Goal: Information Seeking & Learning: Check status

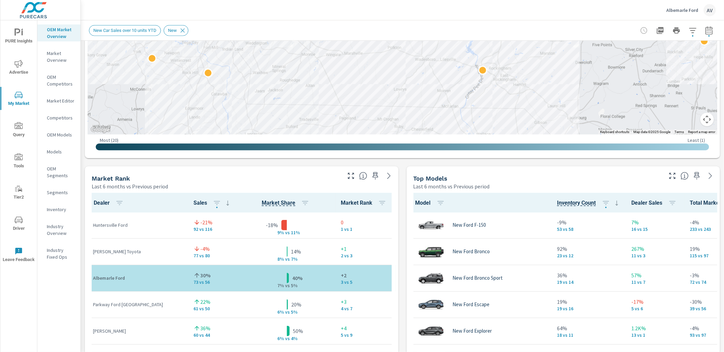
scroll to position [320, 0]
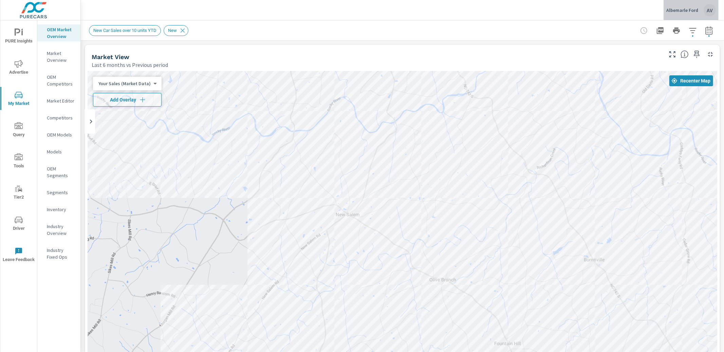
click at [707, 10] on div "AV" at bounding box center [710, 10] width 12 height 12
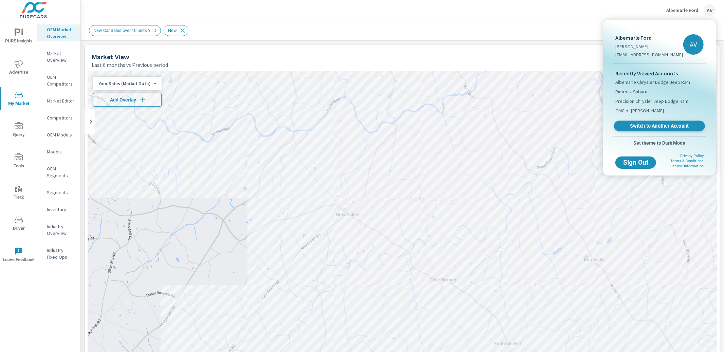
click at [656, 123] on span "Switch to Another Account" at bounding box center [659, 126] width 83 height 6
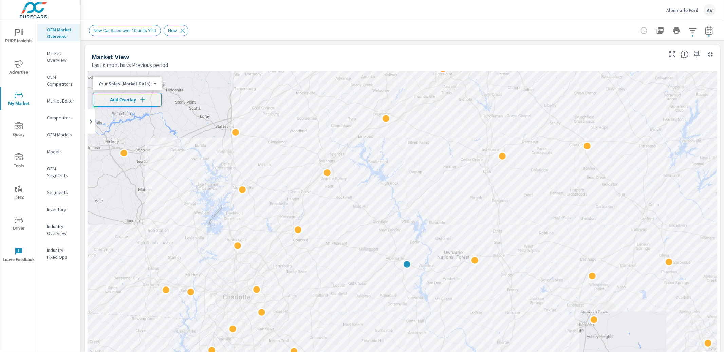
scroll to position [0, 0]
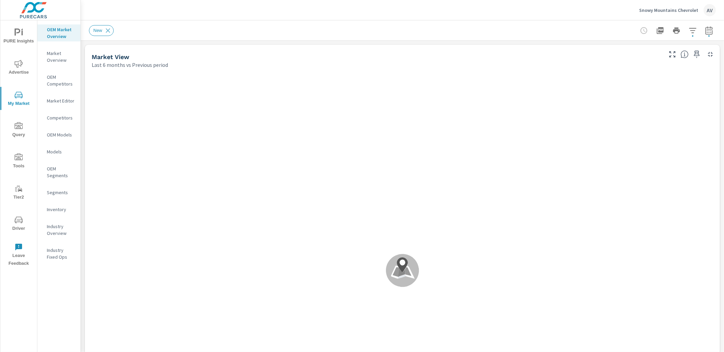
scroll to position [0, 0]
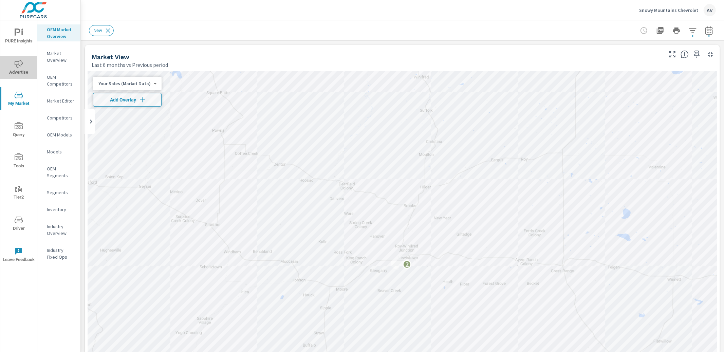
click at [14, 70] on span "Advertise" at bounding box center [18, 68] width 33 height 17
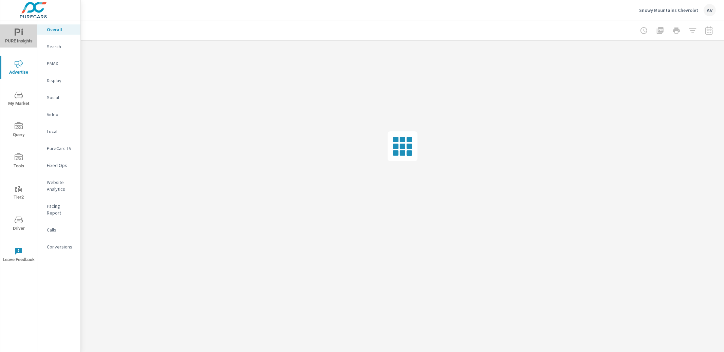
click at [26, 36] on span "PURE Insights" at bounding box center [18, 37] width 33 height 17
click at [52, 129] on p "My Report" at bounding box center [61, 131] width 28 height 7
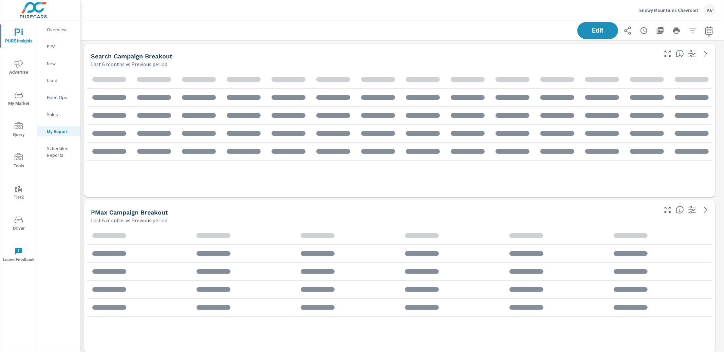
scroll to position [796, 650]
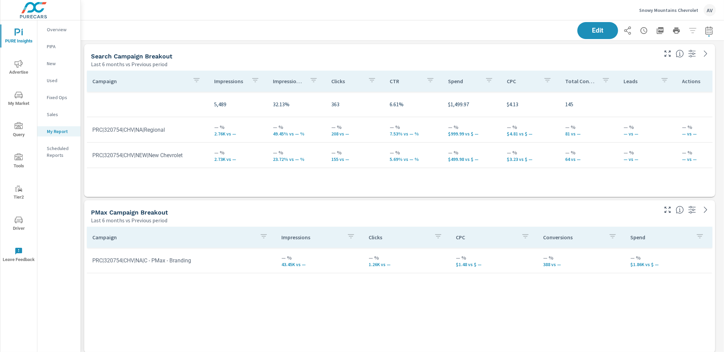
click at [368, 57] on div "Search Campaign Breakout" at bounding box center [374, 56] width 566 height 8
click at [56, 63] on p "New" at bounding box center [61, 63] width 28 height 7
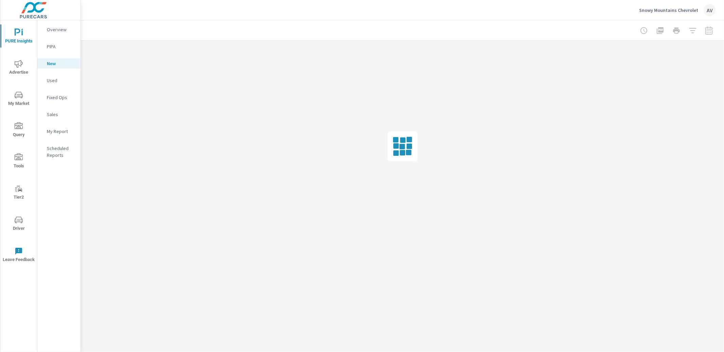
click at [23, 66] on span "Advertise" at bounding box center [18, 68] width 33 height 17
click at [54, 46] on p "Search" at bounding box center [61, 46] width 28 height 7
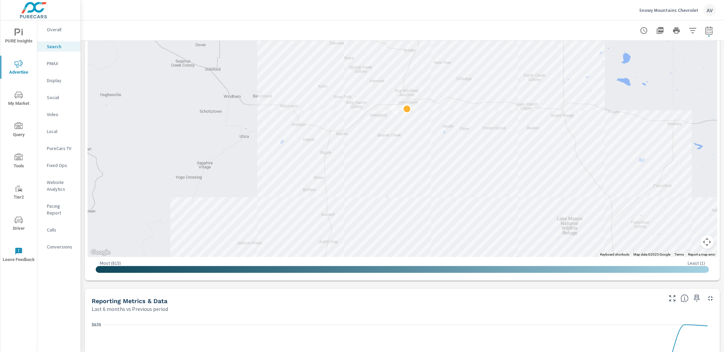
scroll to position [112, 0]
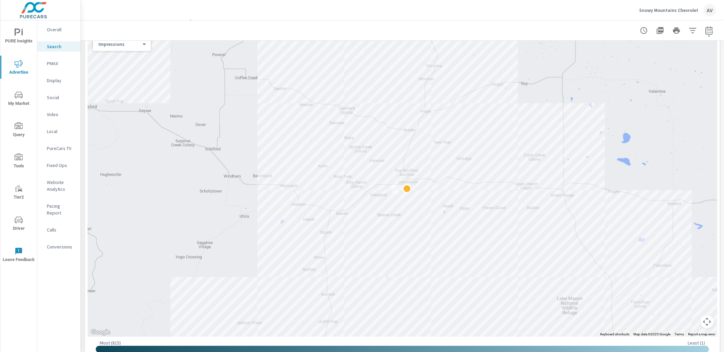
click at [600, 26] on div at bounding box center [402, 30] width 627 height 20
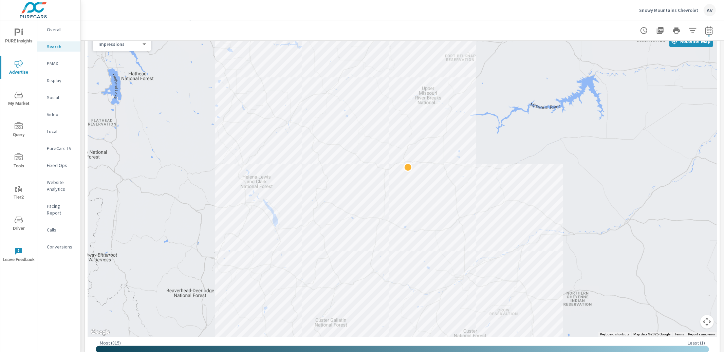
drag, startPoint x: 413, startPoint y: 147, endPoint x: 484, endPoint y: 155, distance: 71.5
click at [484, 155] on div at bounding box center [403, 184] width 630 height 305
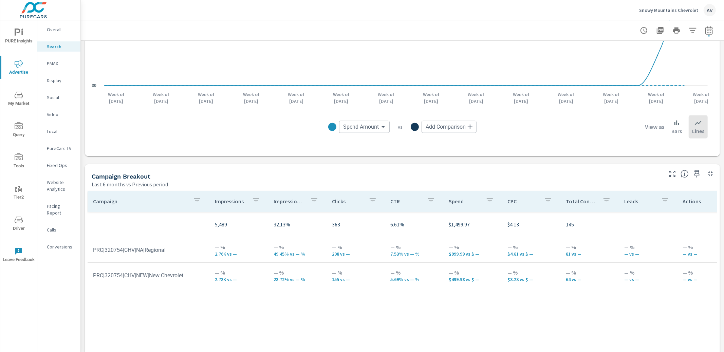
scroll to position [551, 0]
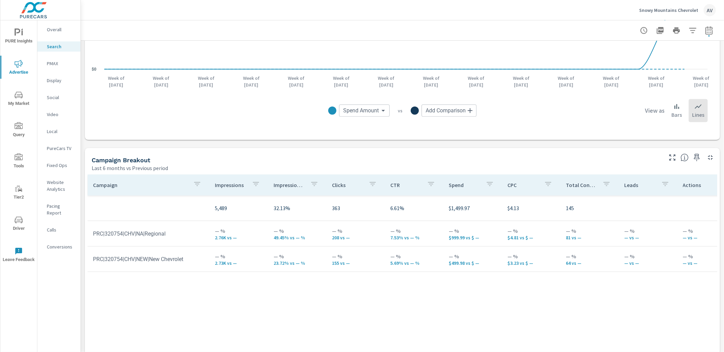
click at [298, 164] on div "Last 6 months vs Previous period" at bounding box center [377, 168] width 570 height 8
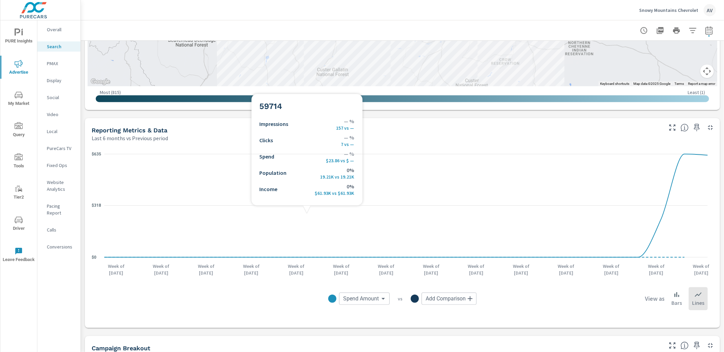
scroll to position [0, 0]
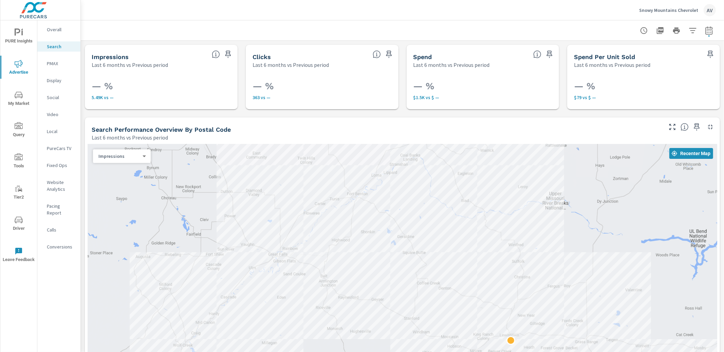
click at [705, 31] on icon "button" at bounding box center [709, 30] width 8 height 8
select select "Last 6 months"
select select "Previous period"
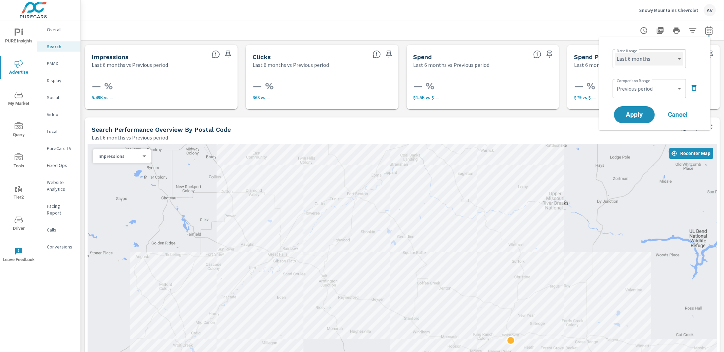
click at [652, 52] on select "Custom Yesterday Last week Last 7 days Last 14 days Last 30 days Last 45 days L…" at bounding box center [649, 59] width 68 height 14
select select "Last month"
click at [642, 112] on span "Apply" at bounding box center [634, 115] width 28 height 6
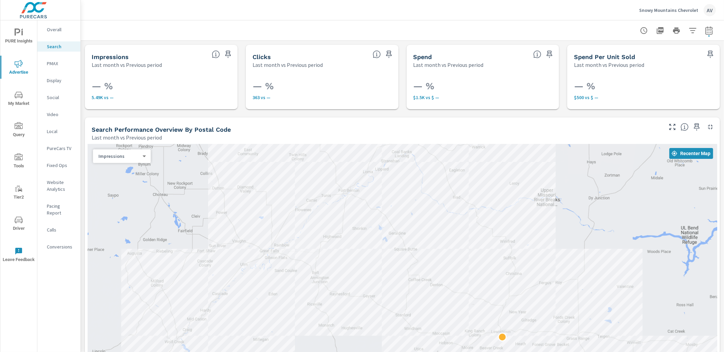
click at [90, 38] on div at bounding box center [402, 30] width 627 height 20
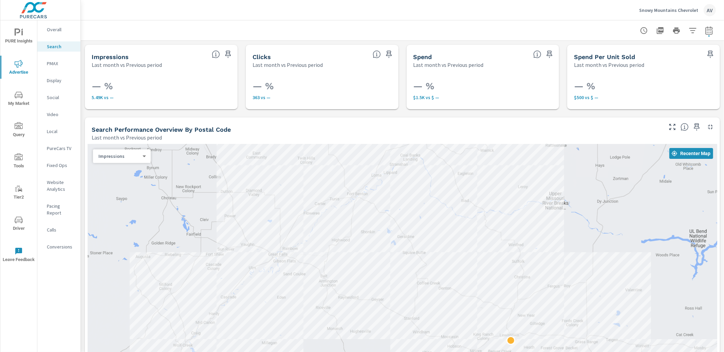
click at [708, 33] on button "button" at bounding box center [709, 31] width 14 height 14
select select "Last month"
select select "Previous period"
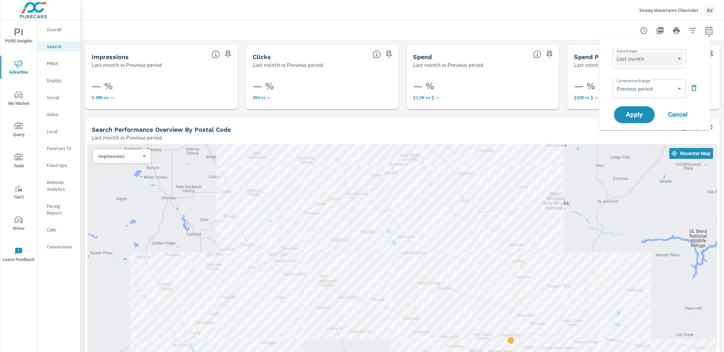
click at [654, 56] on select "Custom Yesterday Last week Last 7 days Last 14 days Last 30 days Last 45 days L…" at bounding box center [649, 59] width 68 height 14
select select "Last 30 days"
click at [642, 116] on span "Apply" at bounding box center [634, 115] width 28 height 6
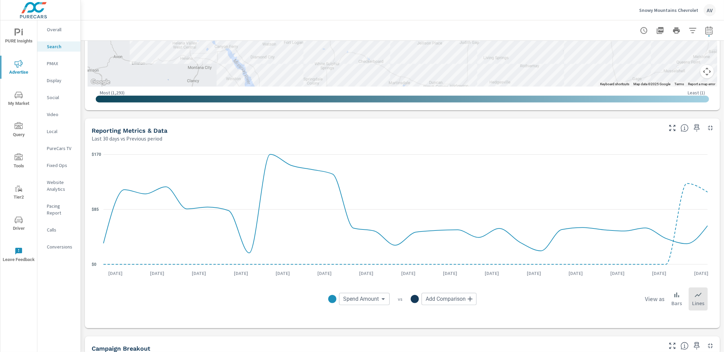
scroll to position [633, 0]
